Goal: Information Seeking & Learning: Check status

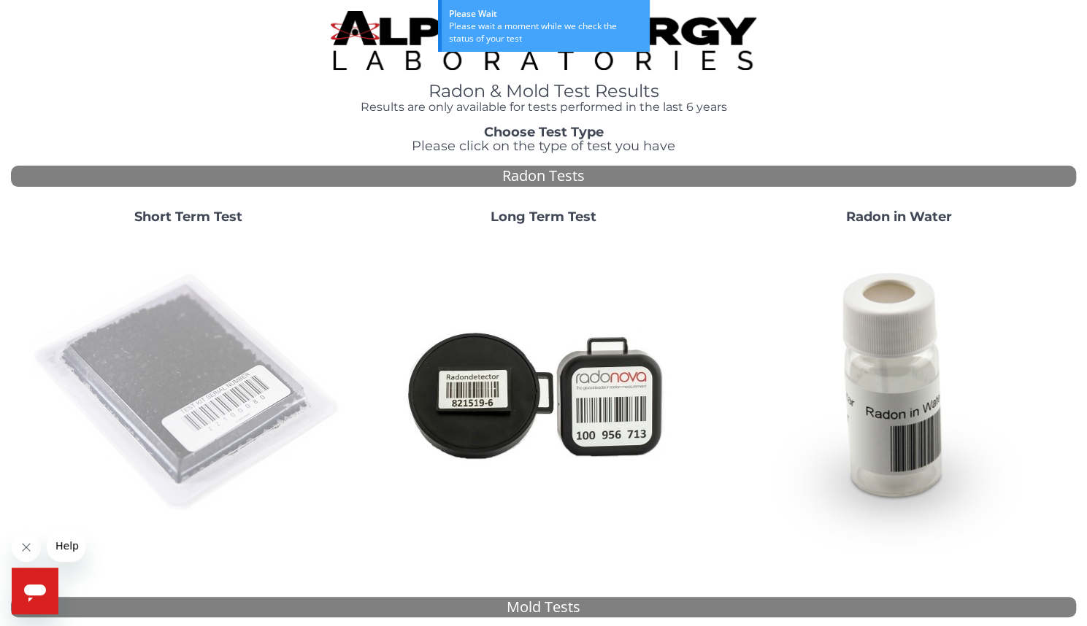
click at [207, 395] on img at bounding box center [188, 393] width 314 height 314
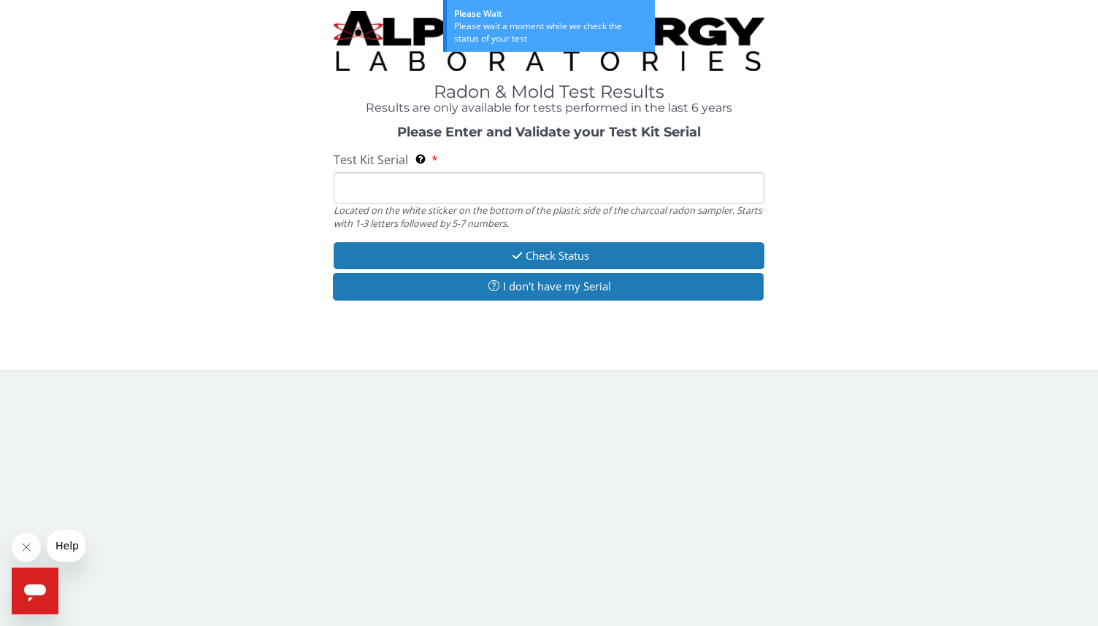
click at [353, 188] on input "Test Kit Serial Located on the white sticker on the bottom of the plastic side …" at bounding box center [549, 187] width 431 height 31
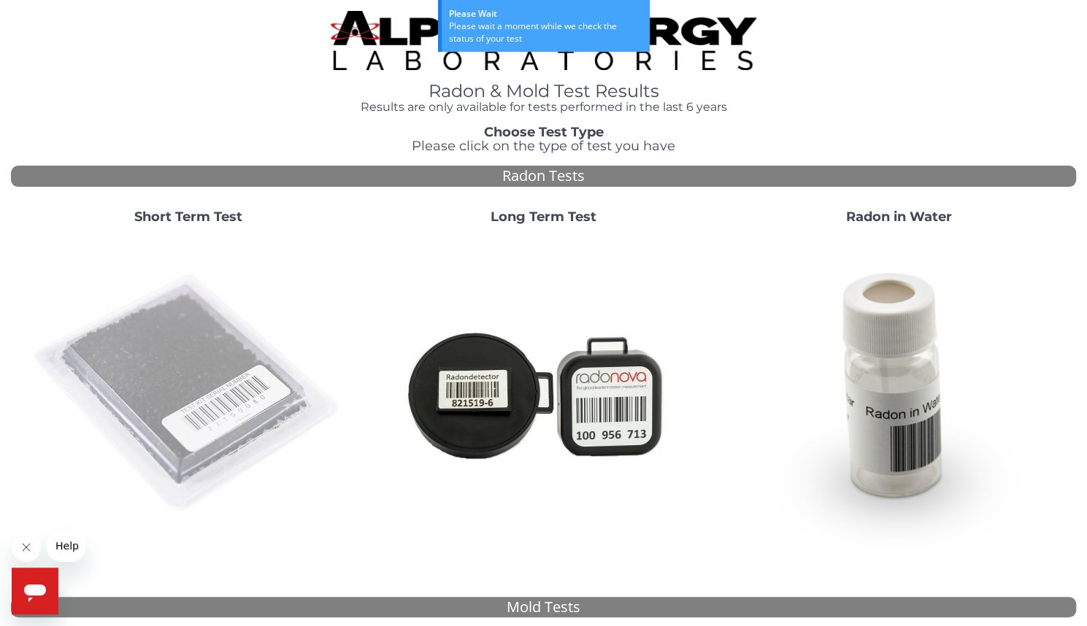
click at [196, 363] on img at bounding box center [188, 393] width 314 height 314
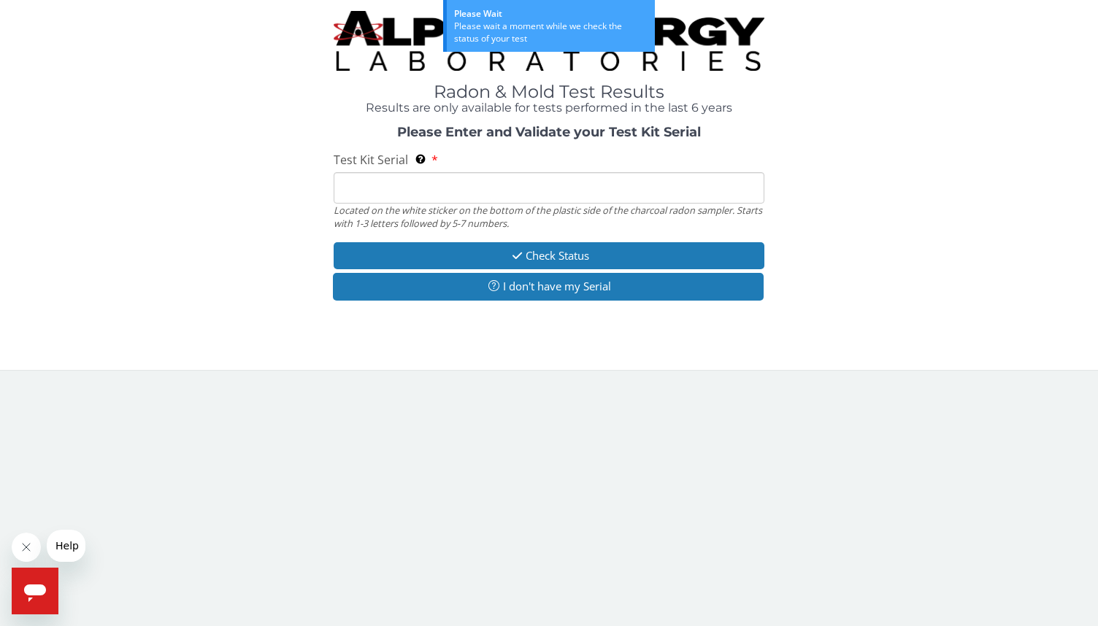
click at [373, 177] on input "Test Kit Serial Located on the white sticker on the bottom of the plastic side …" at bounding box center [549, 187] width 431 height 31
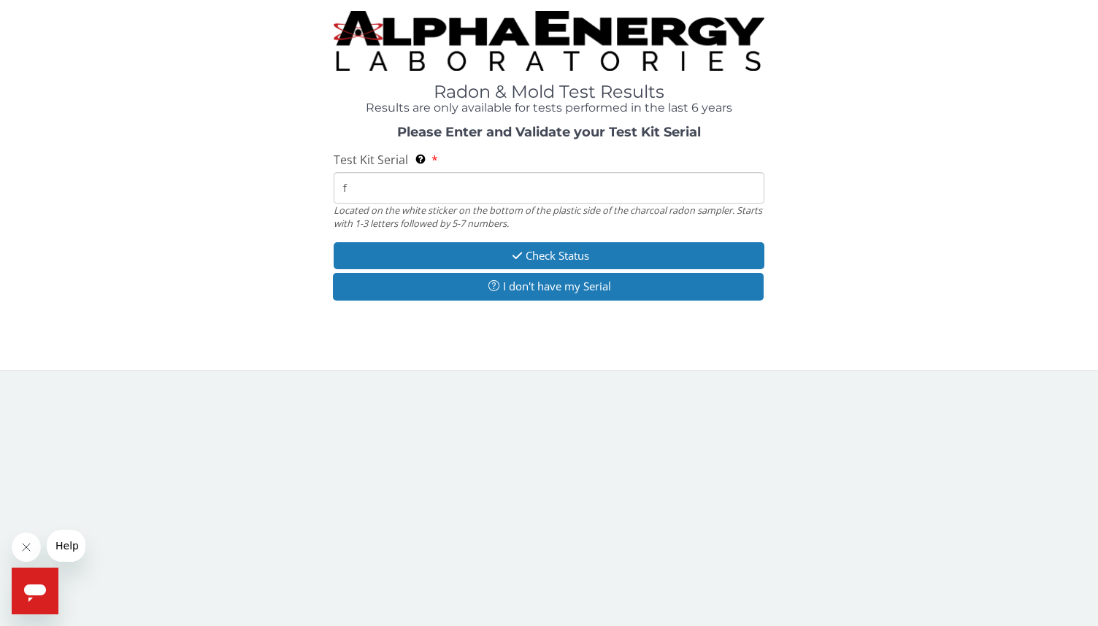
type input "fe"
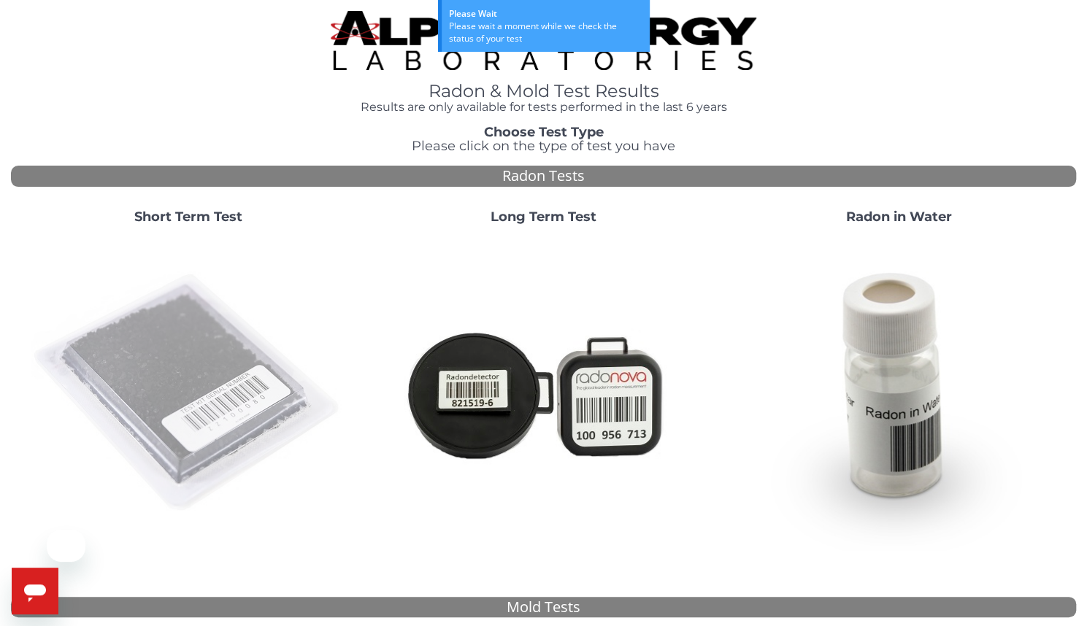
click at [216, 361] on img at bounding box center [188, 393] width 314 height 314
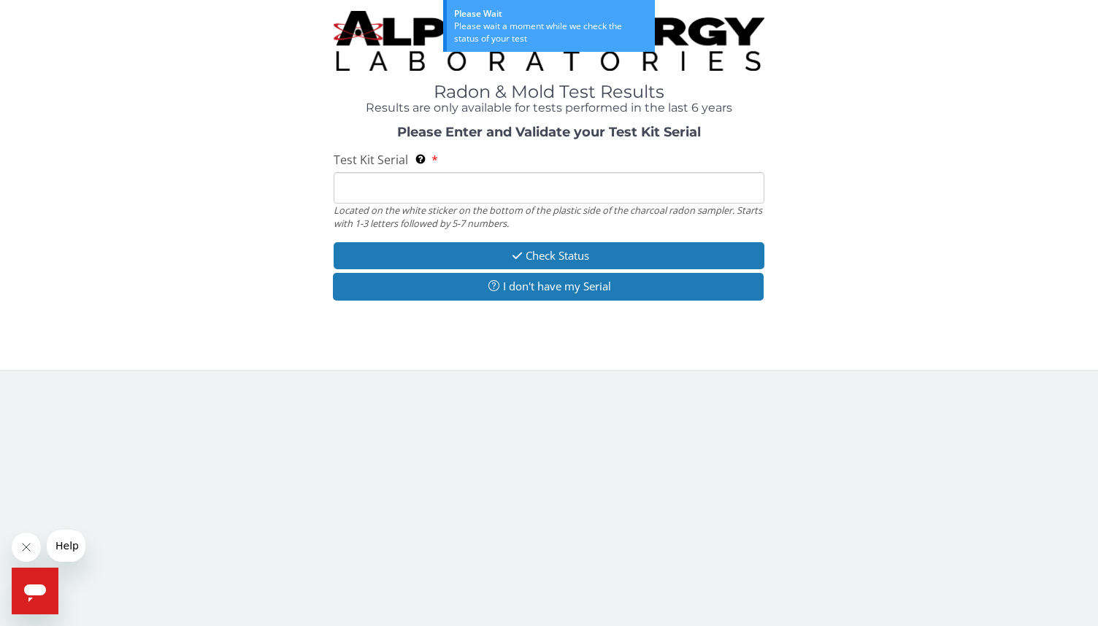
click at [398, 194] on input "Test Kit Serial Located on the white sticker on the bottom of the plastic side …" at bounding box center [549, 187] width 431 height 31
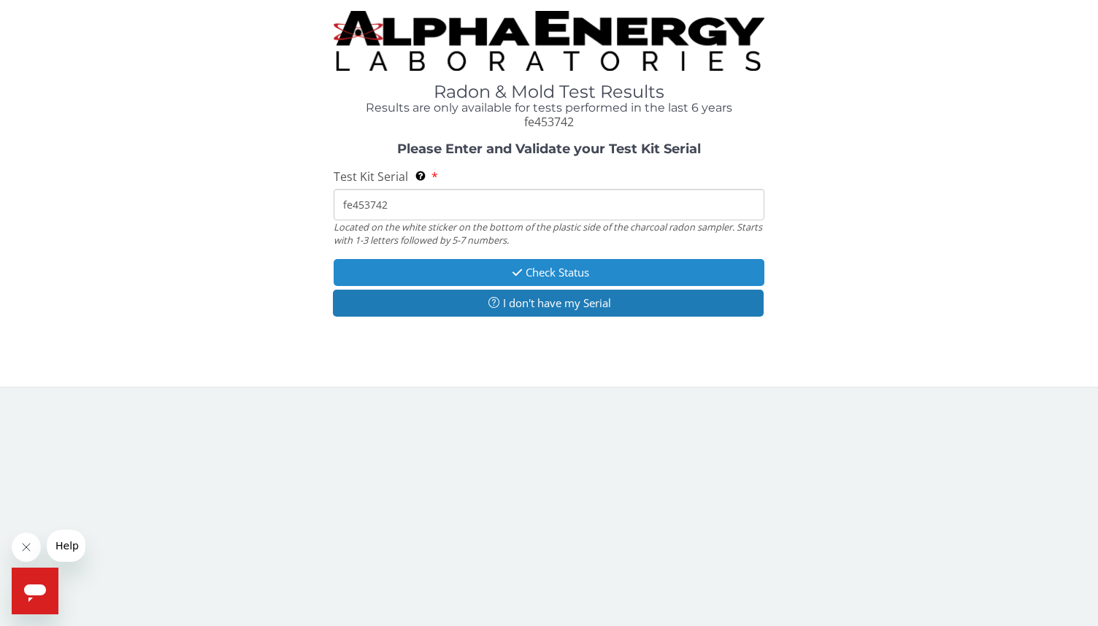
type input "fe453742"
click at [550, 272] on button "Check Status" at bounding box center [549, 272] width 431 height 27
